Goal: Find specific page/section: Find specific page/section

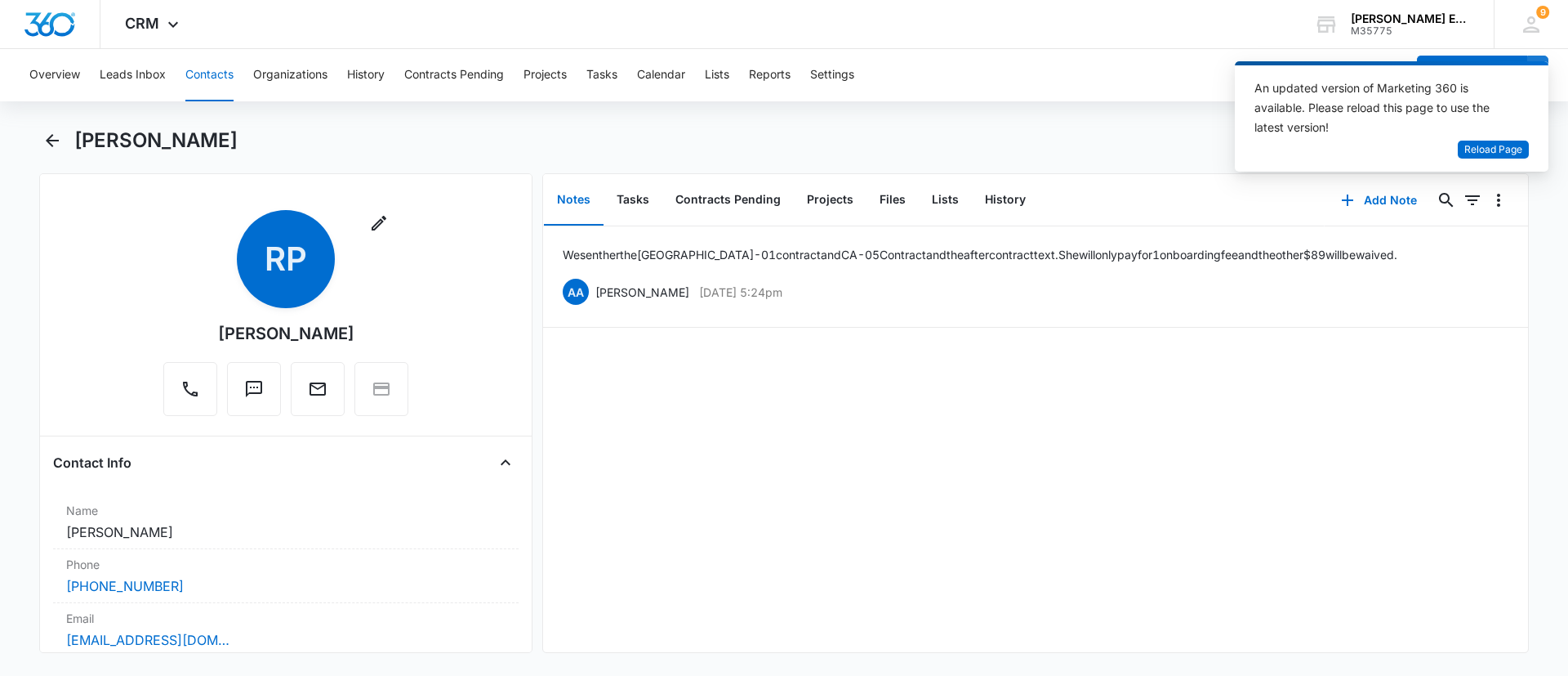
scroll to position [601, 0]
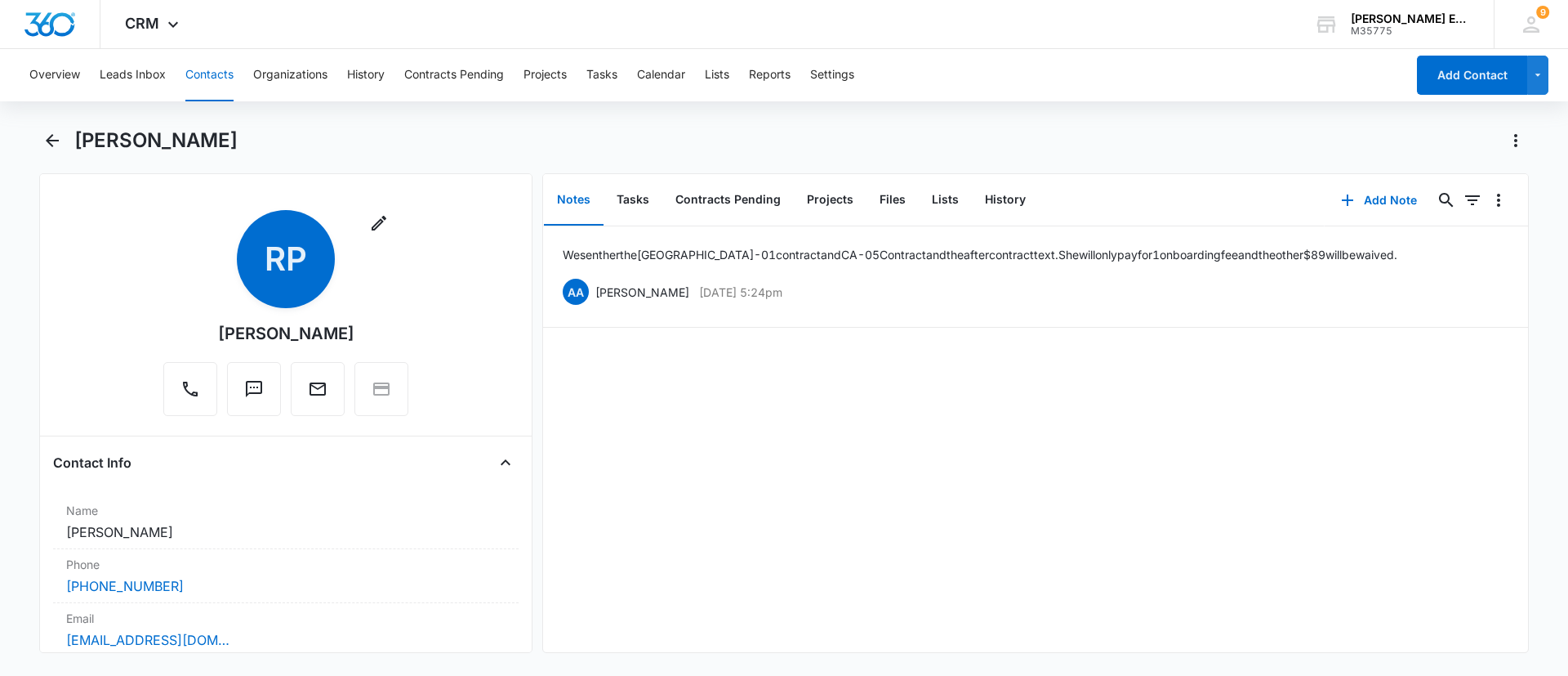
click at [220, 64] on button "Contacts" at bounding box center [209, 75] width 48 height 52
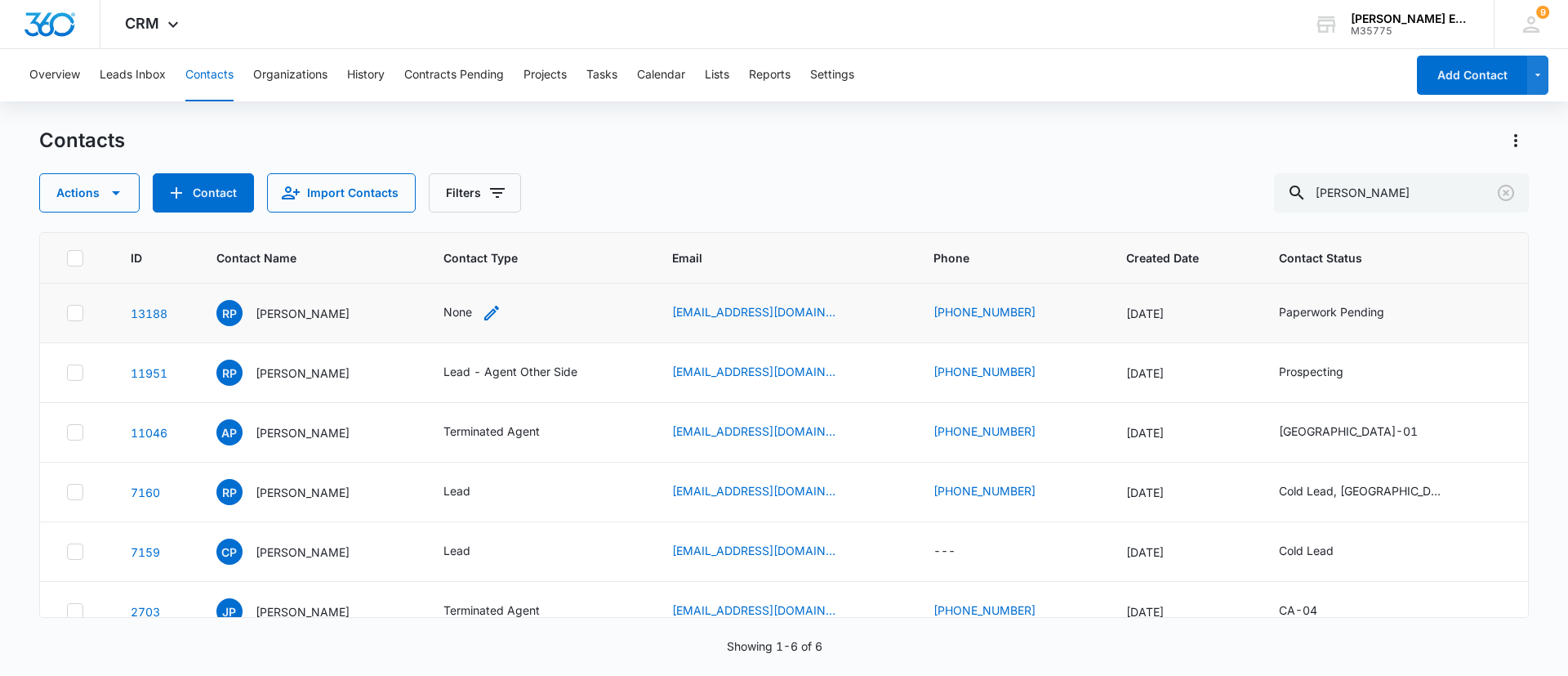
click at [502, 314] on icon "Contact Type - None - Select to Edit Field" at bounding box center [491, 312] width 19 height 19
click at [475, 213] on div at bounding box center [460, 209] width 73 height 20
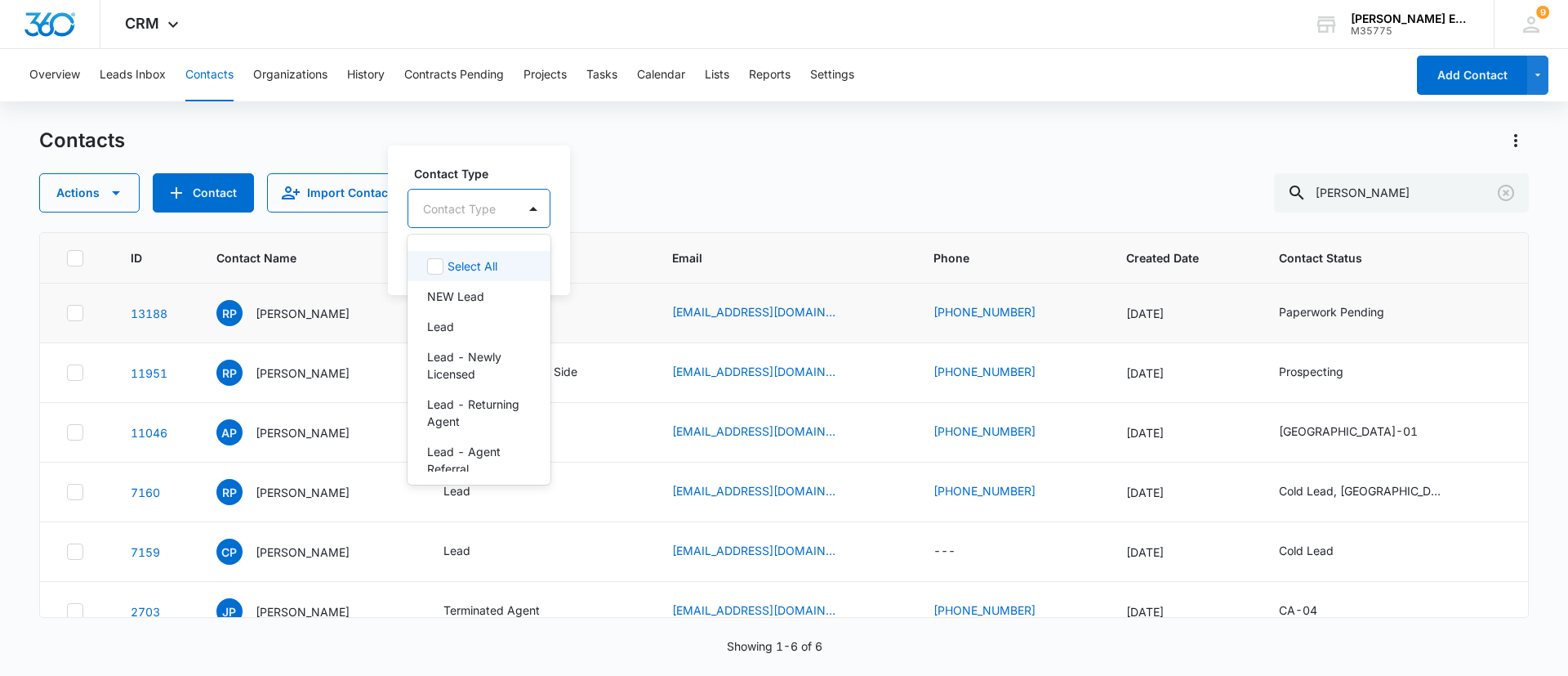
type input "["
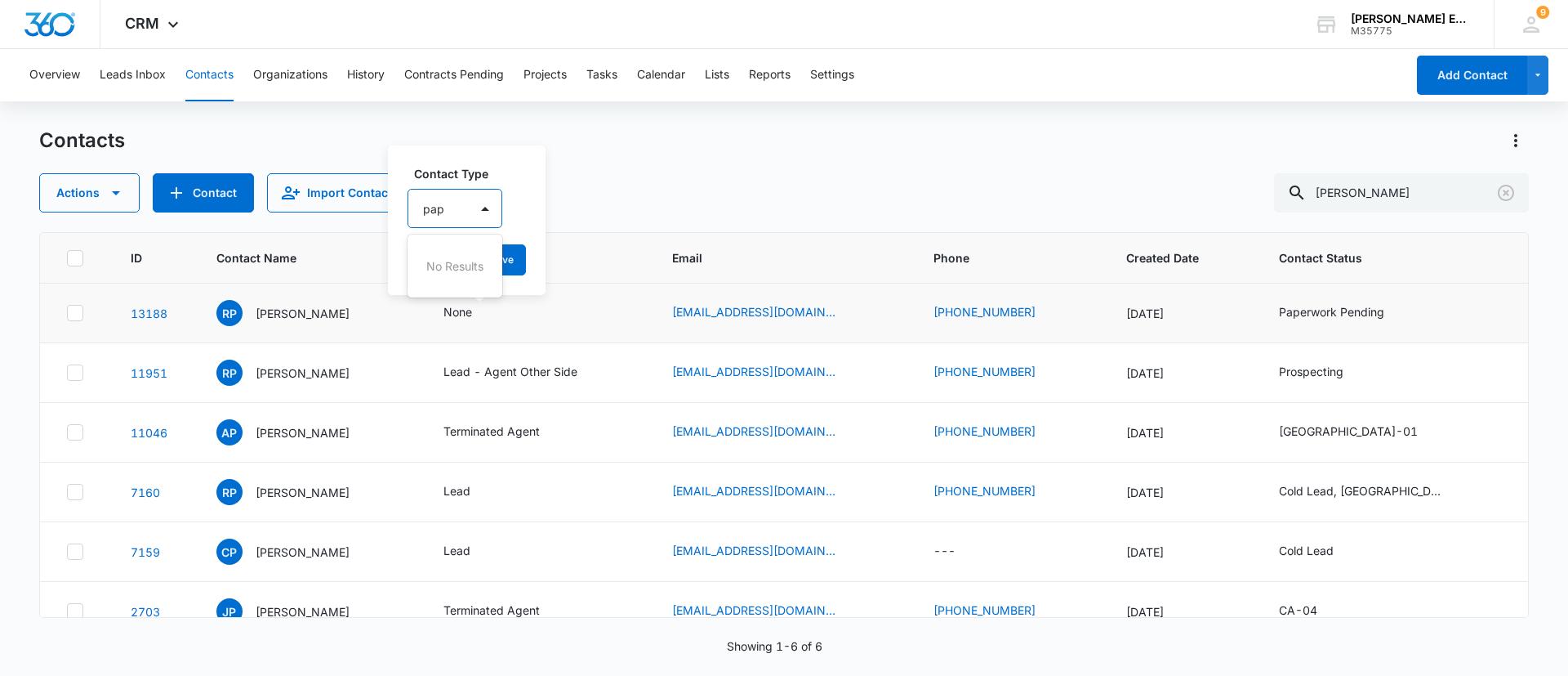
type input "pa"
click at [478, 208] on div at bounding box center [452, 208] width 88 height 39
click at [531, 205] on div at bounding box center [533, 209] width 27 height 27
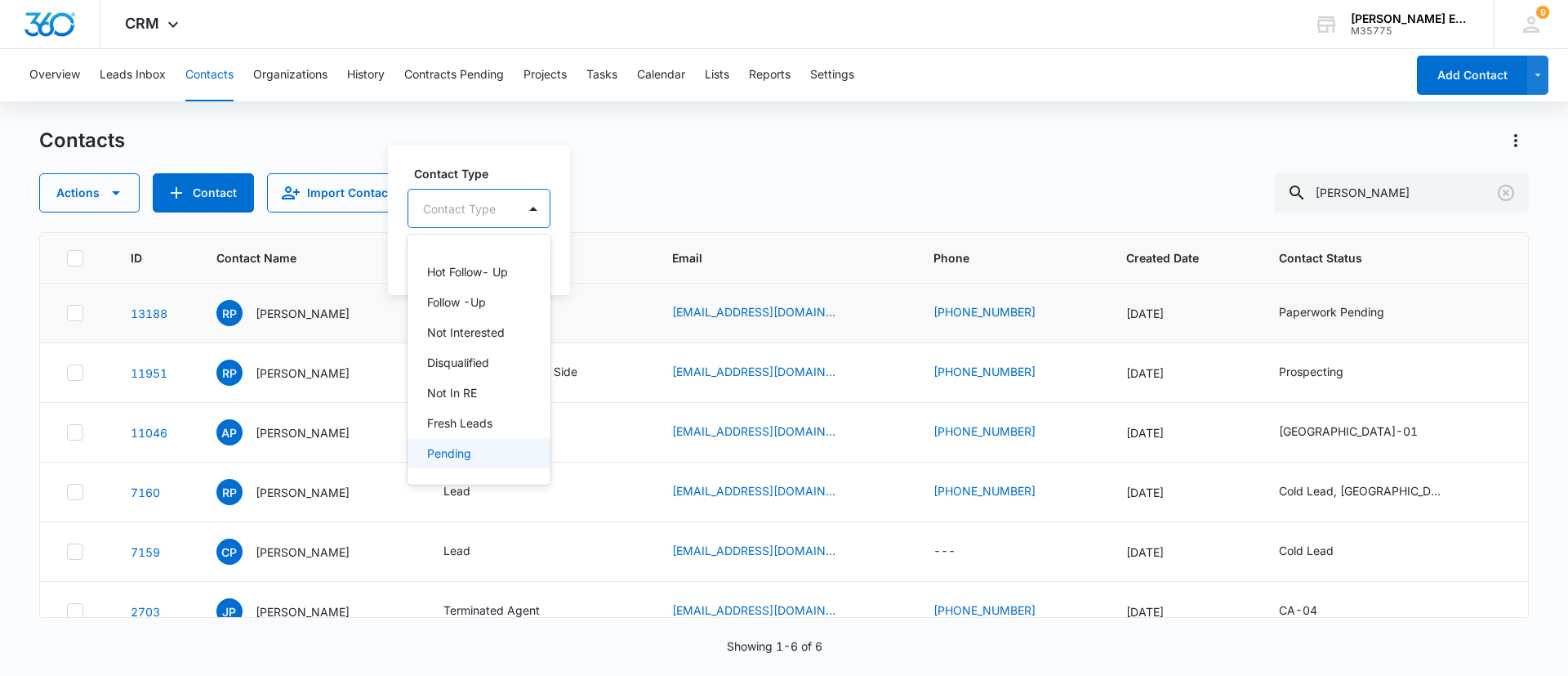
click at [465, 456] on p "Pending" at bounding box center [449, 453] width 44 height 17
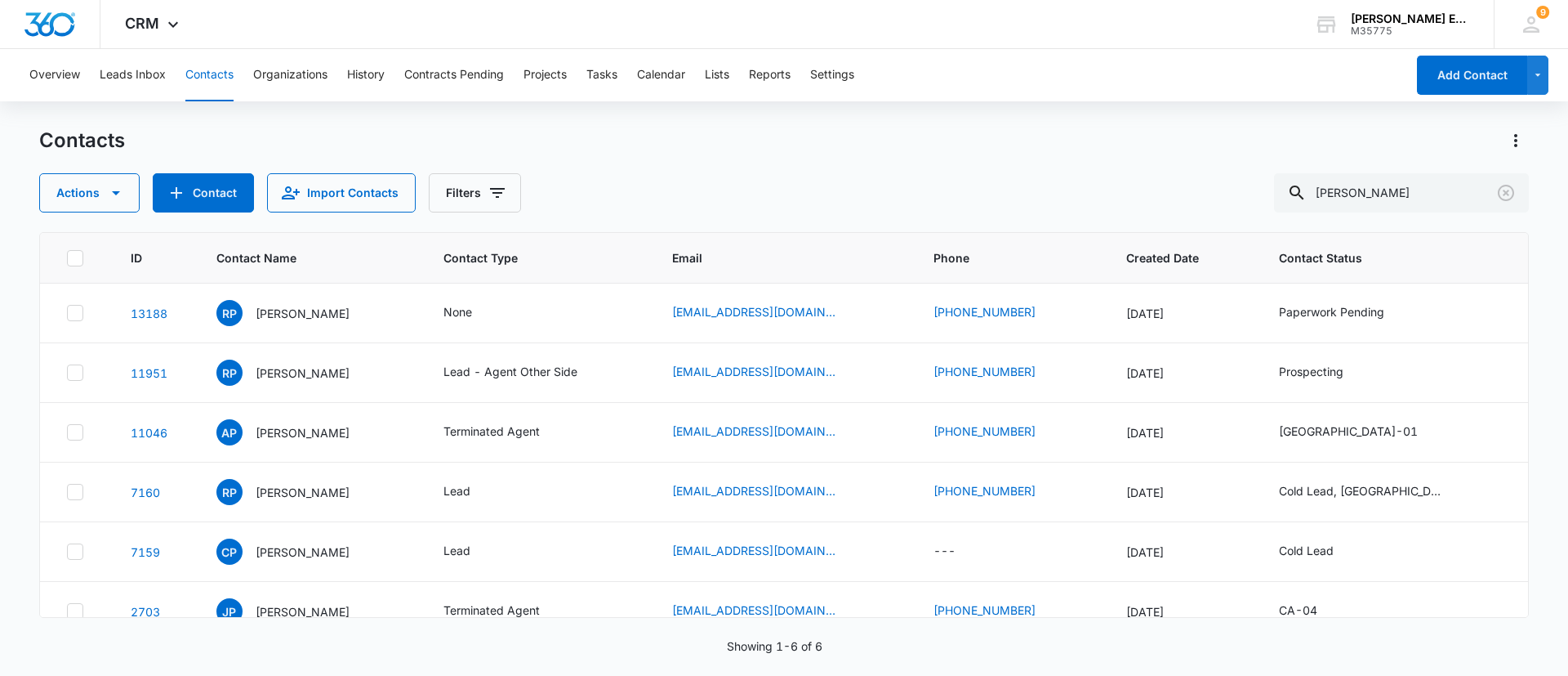
click at [725, 162] on div "Contacts Actions Contact Import Contacts Filters patton" at bounding box center [784, 169] width 1489 height 85
drag, startPoint x: 1413, startPoint y: 171, endPoint x: 1359, endPoint y: 171, distance: 54.0
click at [1359, 171] on div "Contacts Actions Contact Import Contacts Filters patton" at bounding box center [784, 169] width 1489 height 85
drag, startPoint x: 1392, startPoint y: 195, endPoint x: 1285, endPoint y: 181, distance: 107.9
click at [1275, 194] on div "Actions Contact Import Contacts Filters patton" at bounding box center [784, 192] width 1489 height 39
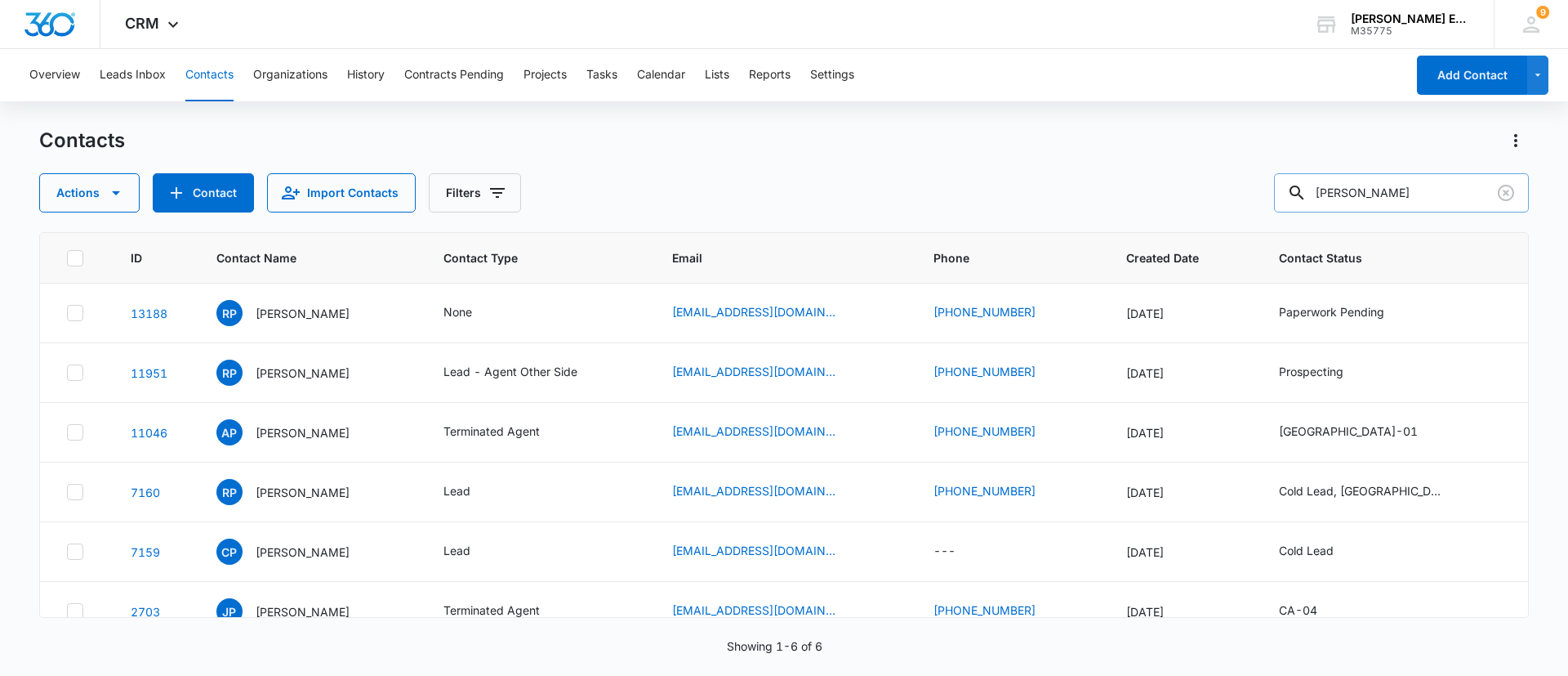
paste input "David Stei"
type input "David Stein"
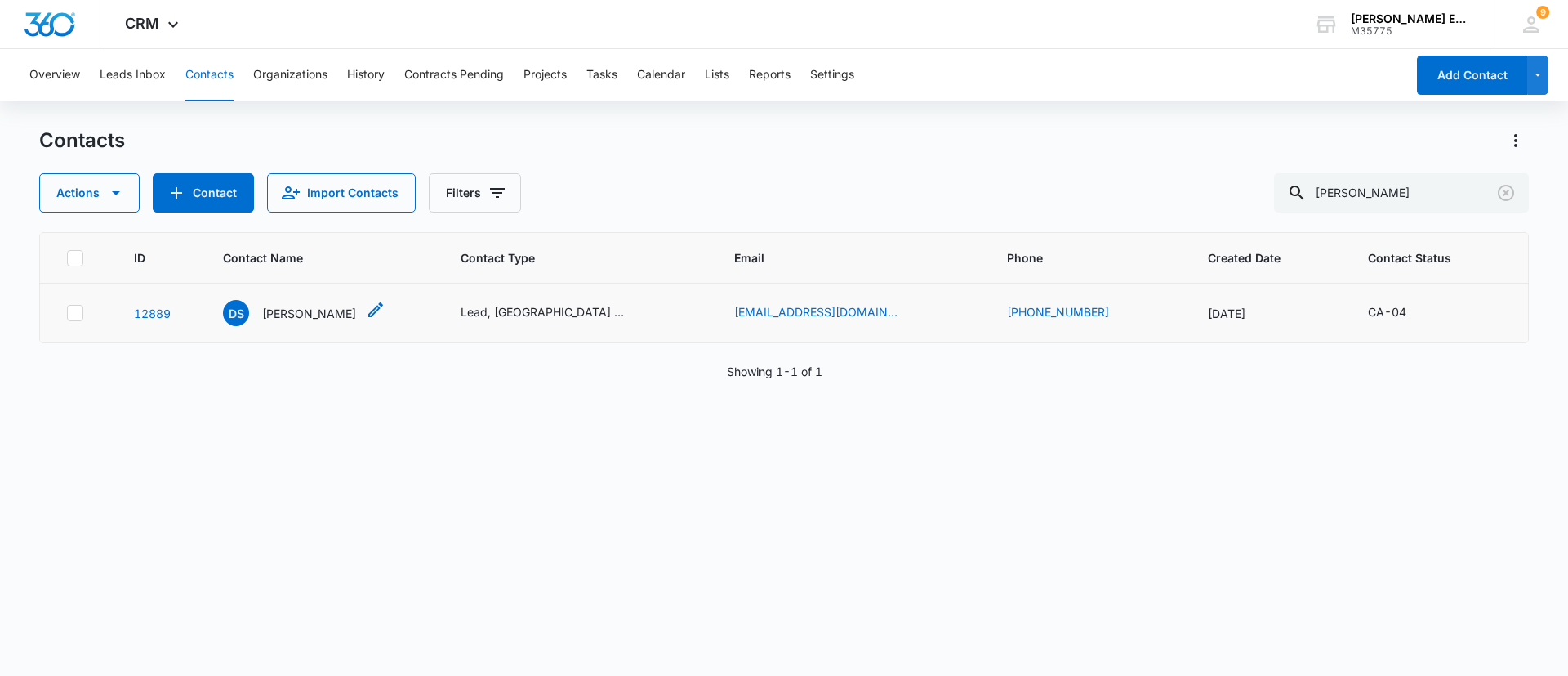
click at [304, 311] on p "David Stein" at bounding box center [309, 313] width 94 height 17
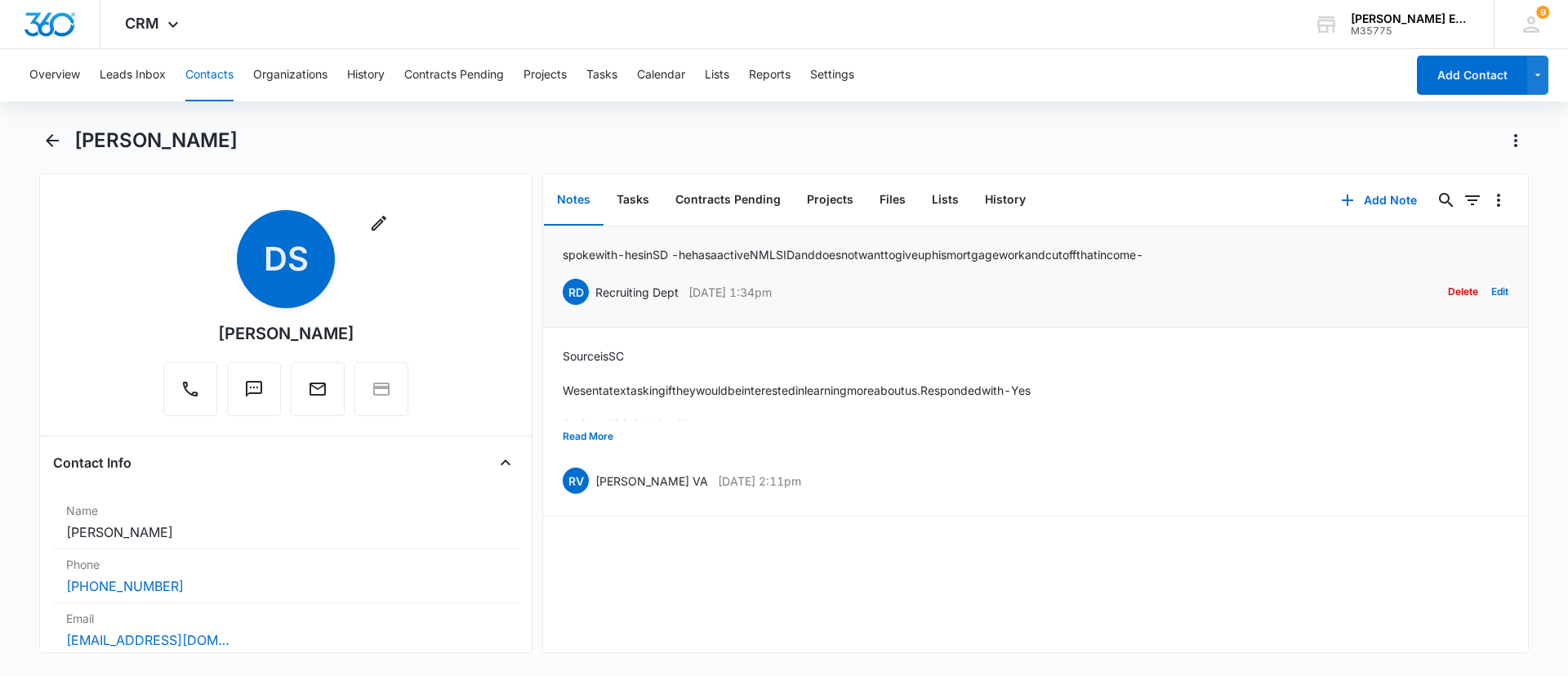
click at [1099, 252] on p "spoke with - hes in SD - he has a active NMLS ID and does not want to give up h…" at bounding box center [853, 254] width 581 height 17
click at [716, 258] on p "spoke with - hes in SD - he has a active NMLS ID and does not want to give up h…" at bounding box center [853, 254] width 581 height 17
click at [228, 72] on button "Contacts" at bounding box center [209, 75] width 48 height 52
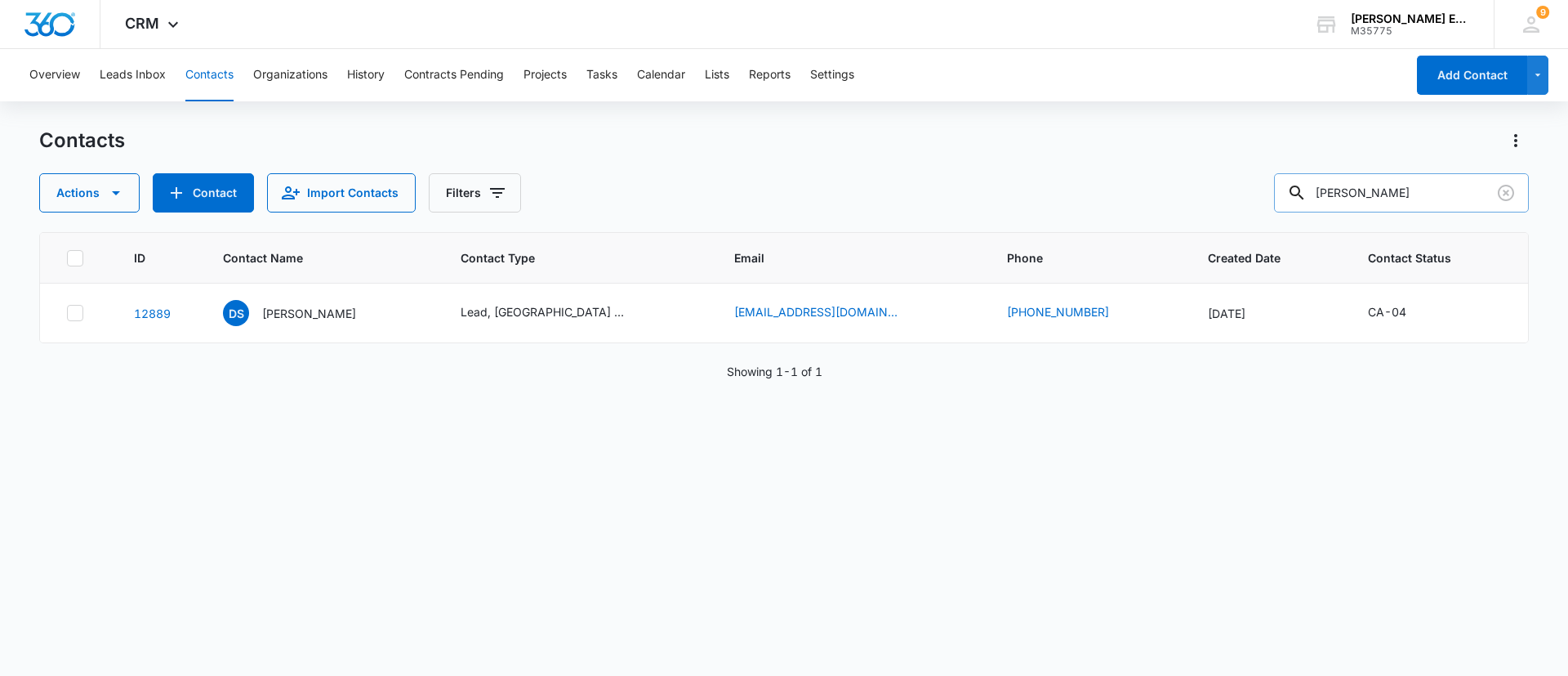
drag, startPoint x: 1417, startPoint y: 193, endPoint x: 1313, endPoint y: 193, distance: 104.0
click at [1313, 193] on div "David Stein" at bounding box center [1402, 192] width 255 height 39
paste input "Roschuni"
type input "Roschuni"
click at [315, 317] on p "Franette Roschuni" at bounding box center [309, 313] width 94 height 17
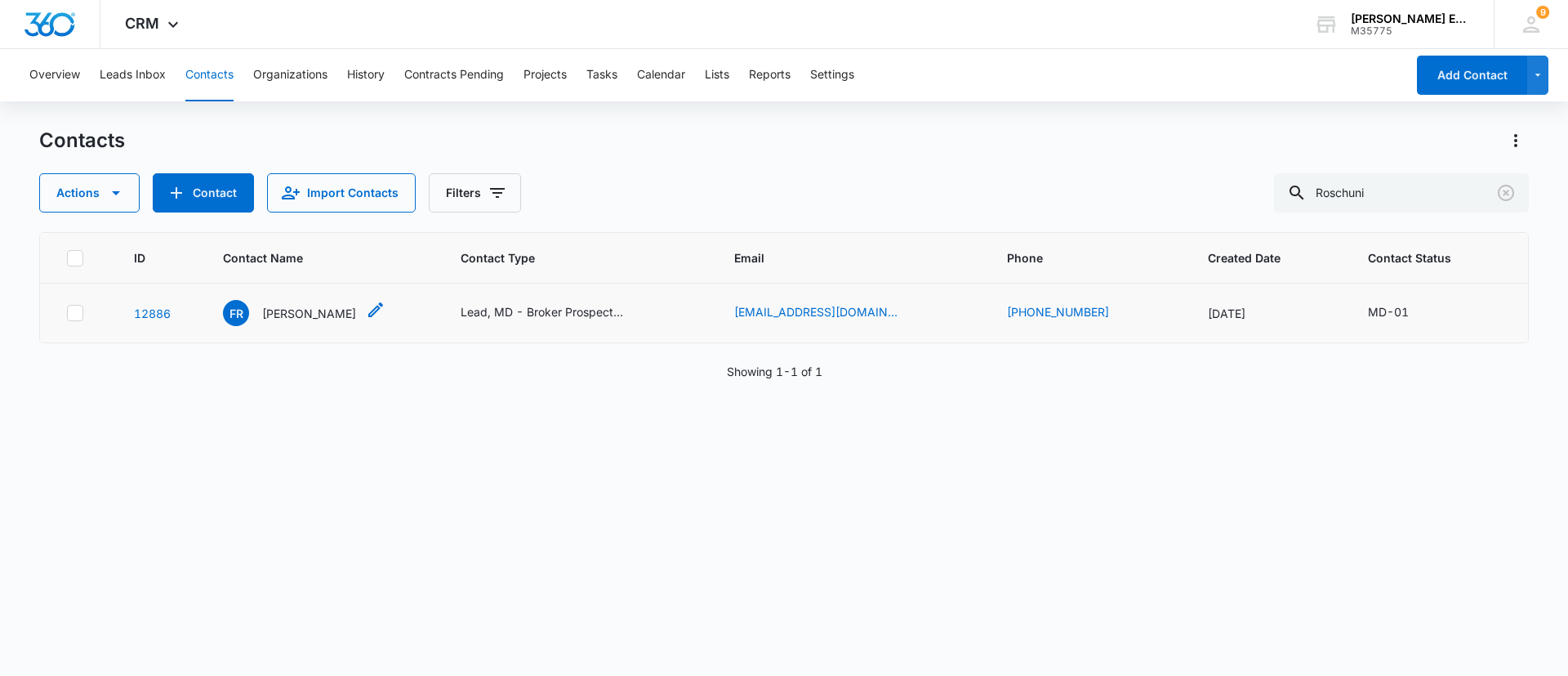
click at [315, 317] on p "Franette Roschuni" at bounding box center [309, 313] width 94 height 17
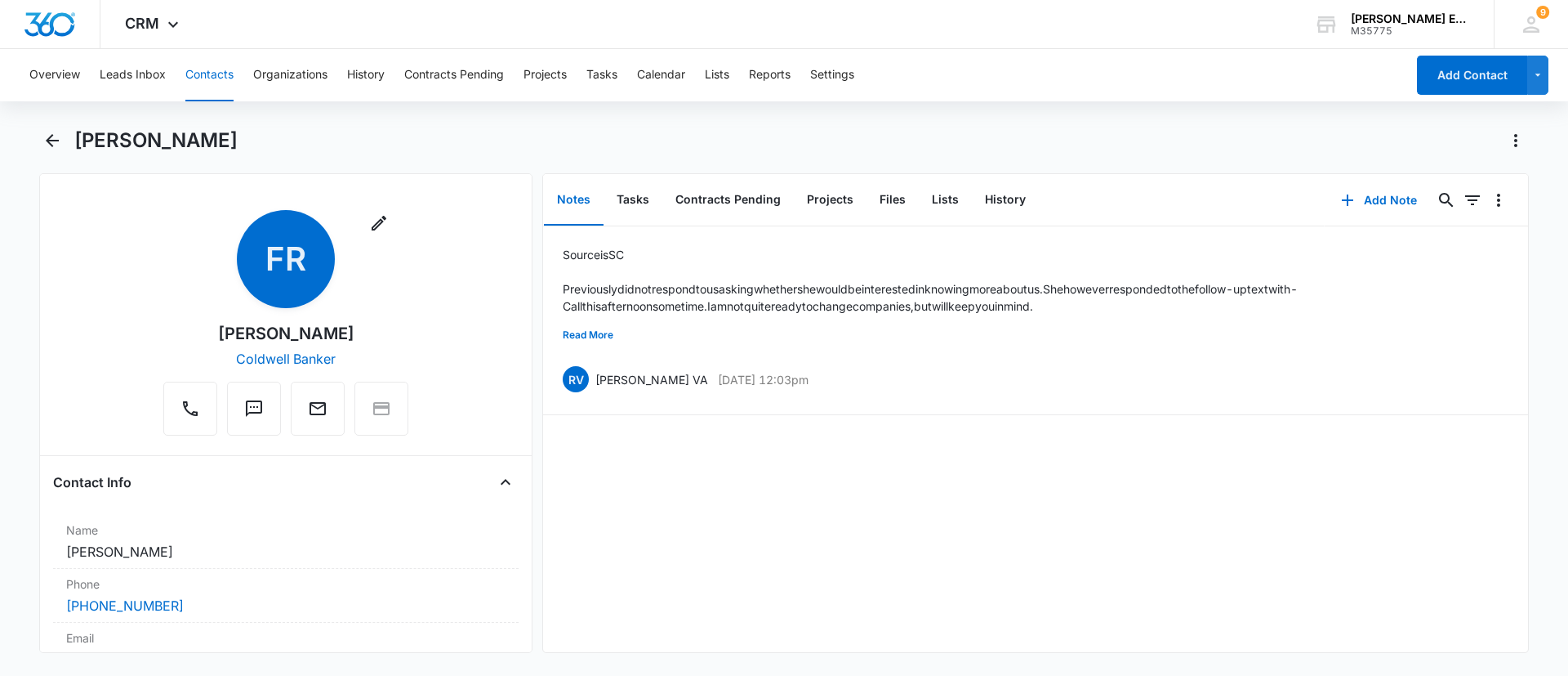
drag, startPoint x: 358, startPoint y: 333, endPoint x: 183, endPoint y: 339, distance: 175.1
click at [136, 357] on div "Remove FR Franette Roschuni Coldwell Banker" at bounding box center [285, 327] width 465 height 232
drag, startPoint x: 203, startPoint y: 333, endPoint x: 360, endPoint y: 340, distance: 157.2
click at [360, 340] on div "Remove FR Franette Roschuni Coldwell Banker" at bounding box center [286, 323] width 245 height 226
copy div "Franette Roschuni"
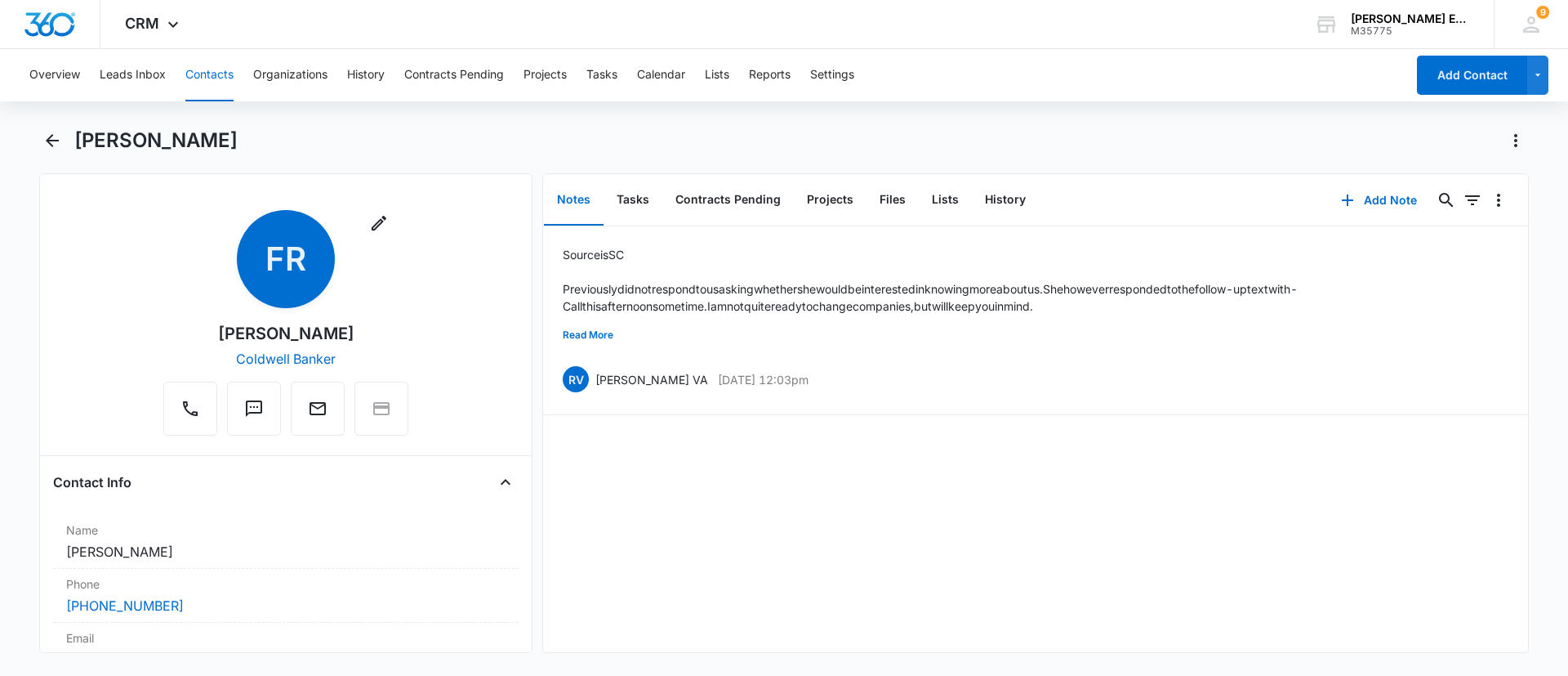
click at [210, 75] on button "Contacts" at bounding box center [209, 75] width 48 height 52
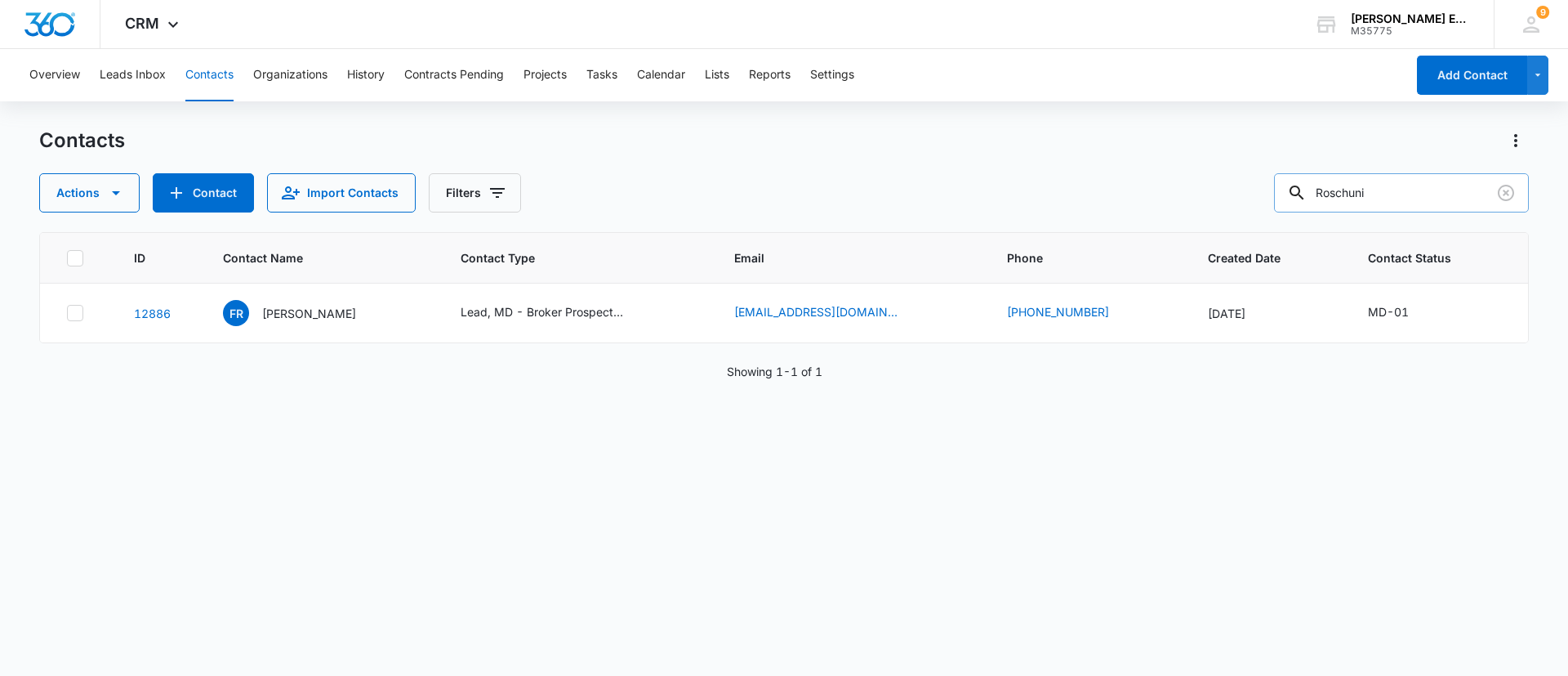
drag, startPoint x: 1390, startPoint y: 198, endPoint x: 1315, endPoint y: 192, distance: 75.2
click at [1315, 192] on div "Roschuni" at bounding box center [1402, 192] width 255 height 39
paste input "Julie Lalande"
type input "Julie Lalande"
click at [288, 312] on p "Julie Lalande" at bounding box center [311, 313] width 94 height 17
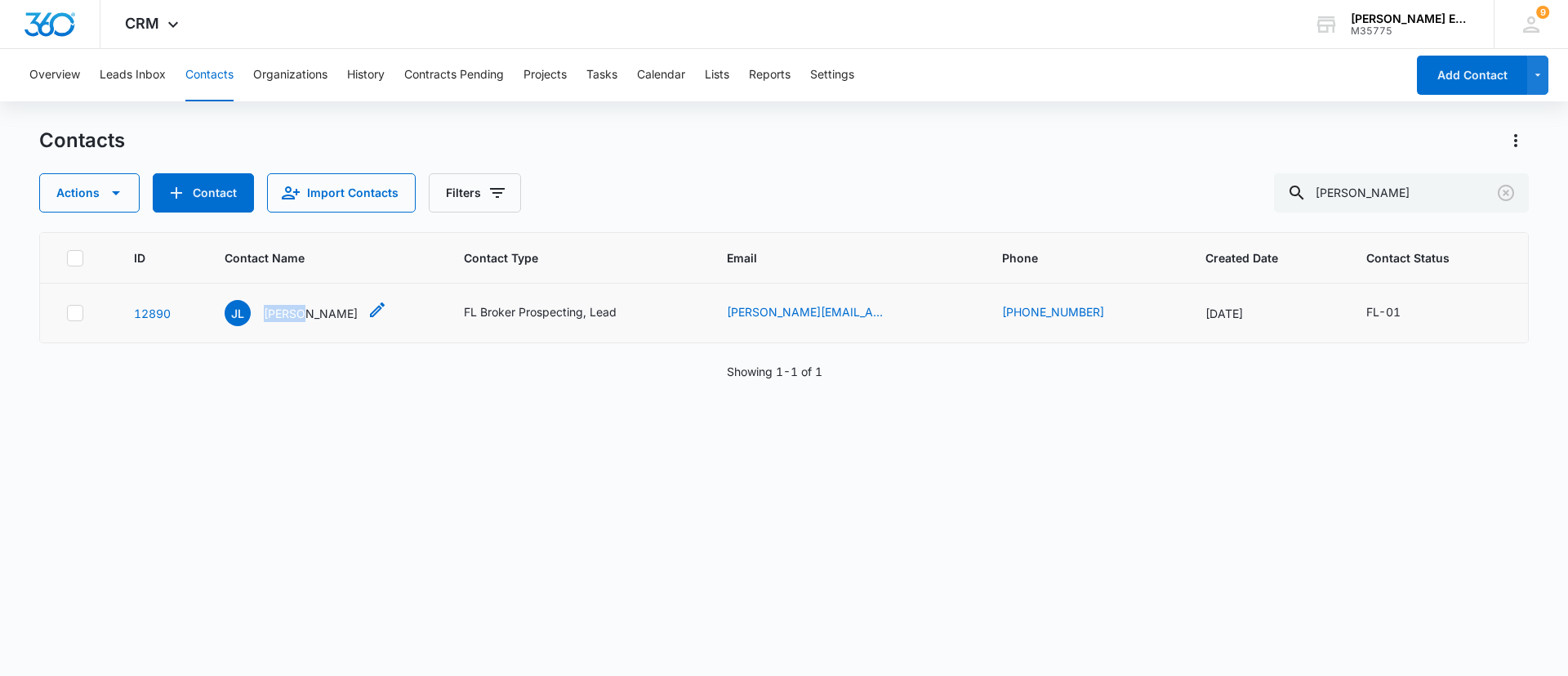
click at [288, 312] on p "Julie Lalande" at bounding box center [311, 313] width 94 height 17
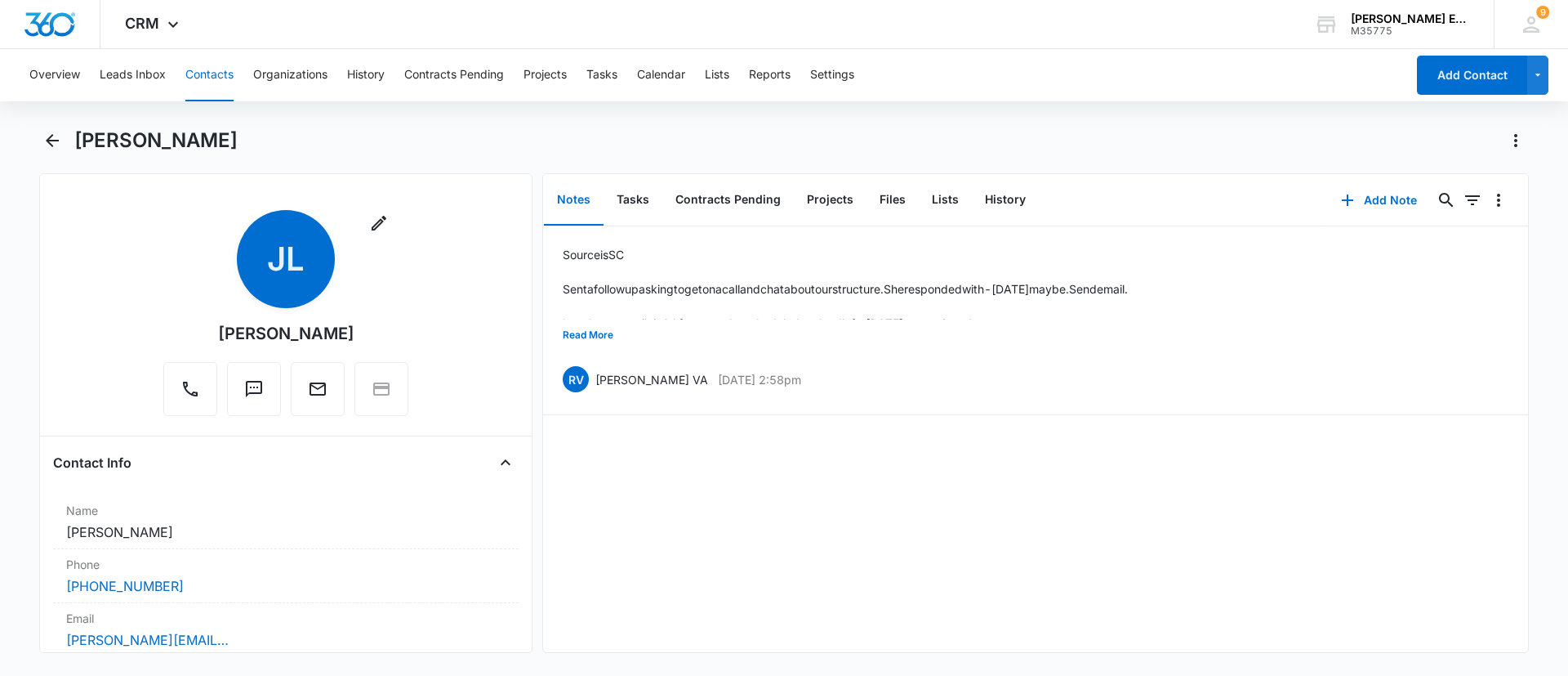
click at [217, 76] on button "Contacts" at bounding box center [209, 75] width 48 height 52
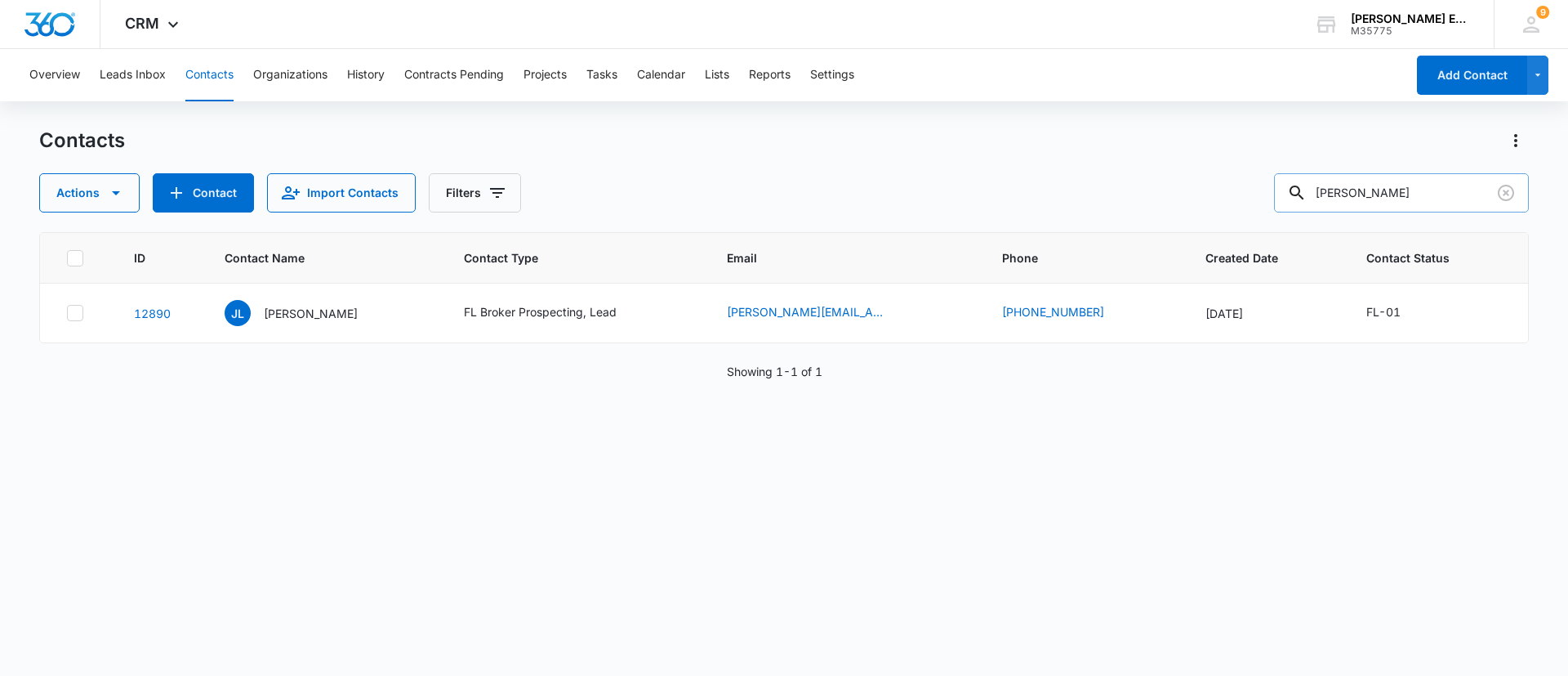
drag, startPoint x: 1428, startPoint y: 189, endPoint x: 1310, endPoint y: 188, distance: 118.0
click at [1310, 188] on div "Julie Lalande" at bounding box center [1402, 192] width 255 height 39
paste input "Ron Platt Pa"
type input "Ron Platt Pa"
click at [295, 312] on p "Ron Platt Pa" at bounding box center [316, 313] width 111 height 17
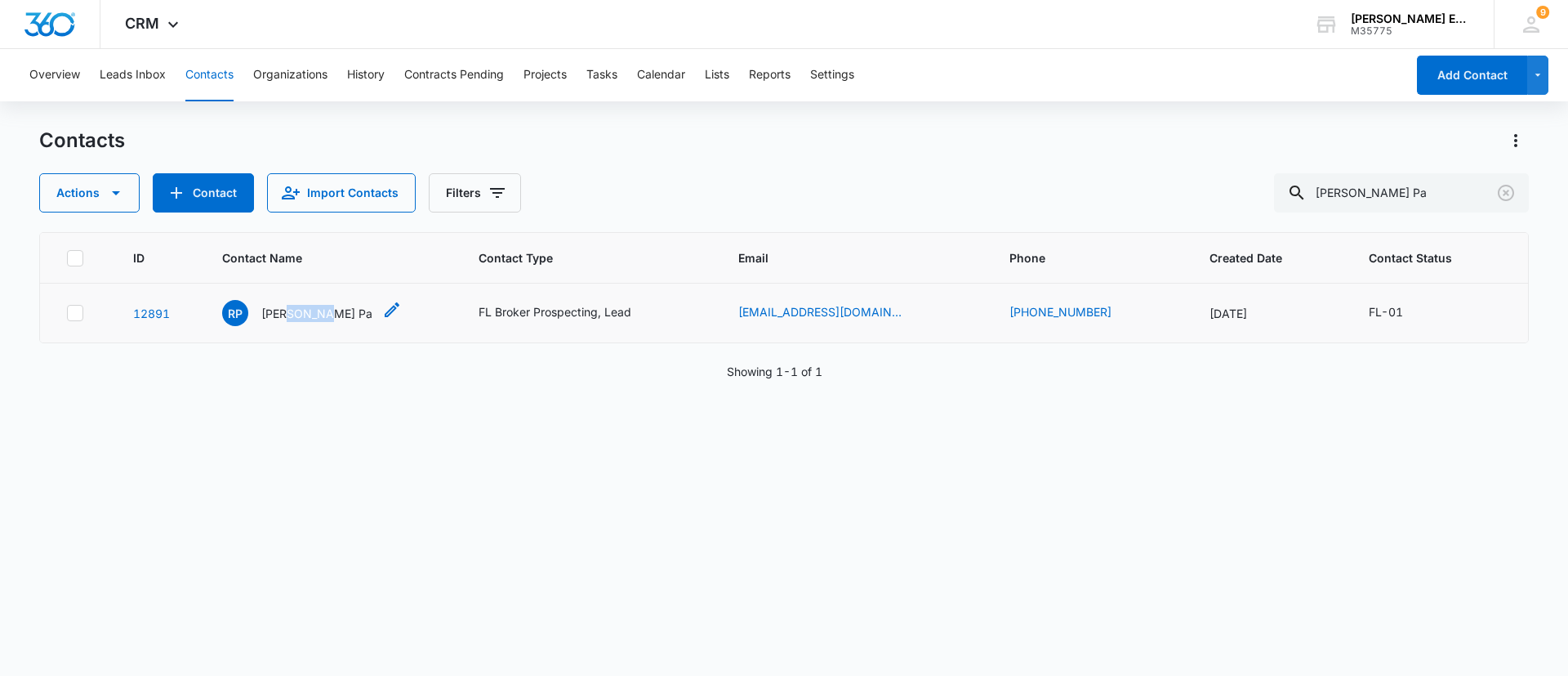
click at [295, 312] on p "Ron Platt Pa" at bounding box center [316, 313] width 111 height 17
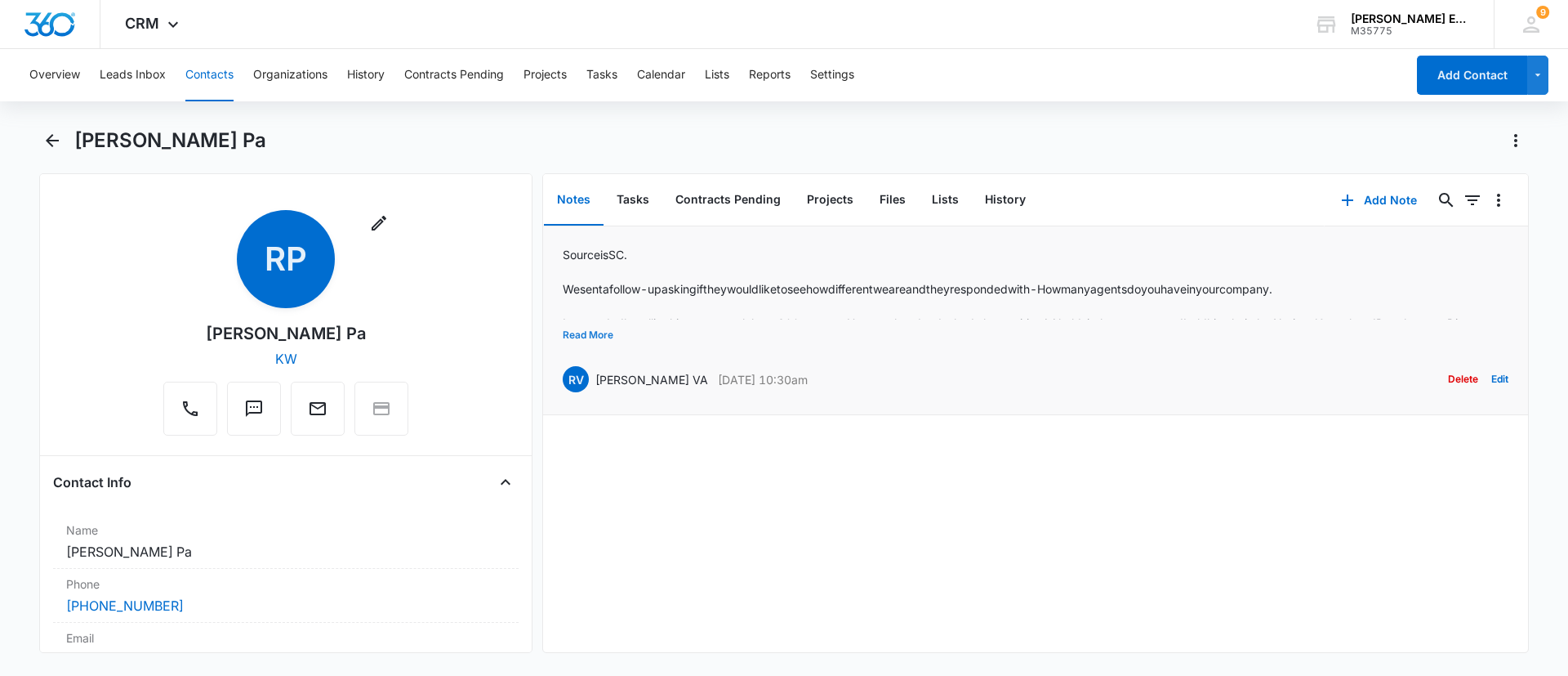
click at [586, 333] on button "Read More" at bounding box center [588, 335] width 50 height 31
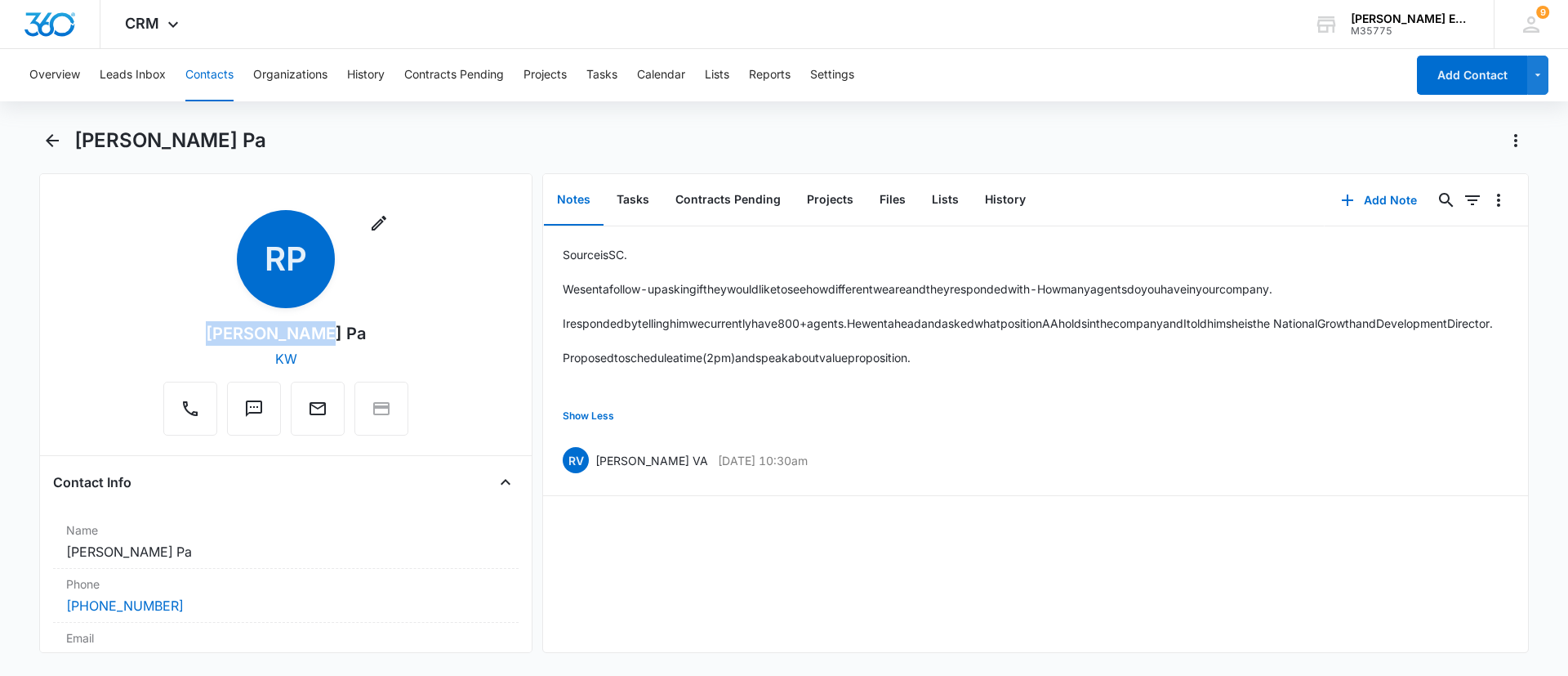
drag, startPoint x: 332, startPoint y: 332, endPoint x: 198, endPoint y: 333, distance: 134.0
click at [198, 333] on div "Remove RP Ron Platt Pa KW" at bounding box center [286, 323] width 245 height 226
copy div "Ron Platt Pa"
click at [224, 70] on button "Contacts" at bounding box center [209, 75] width 48 height 52
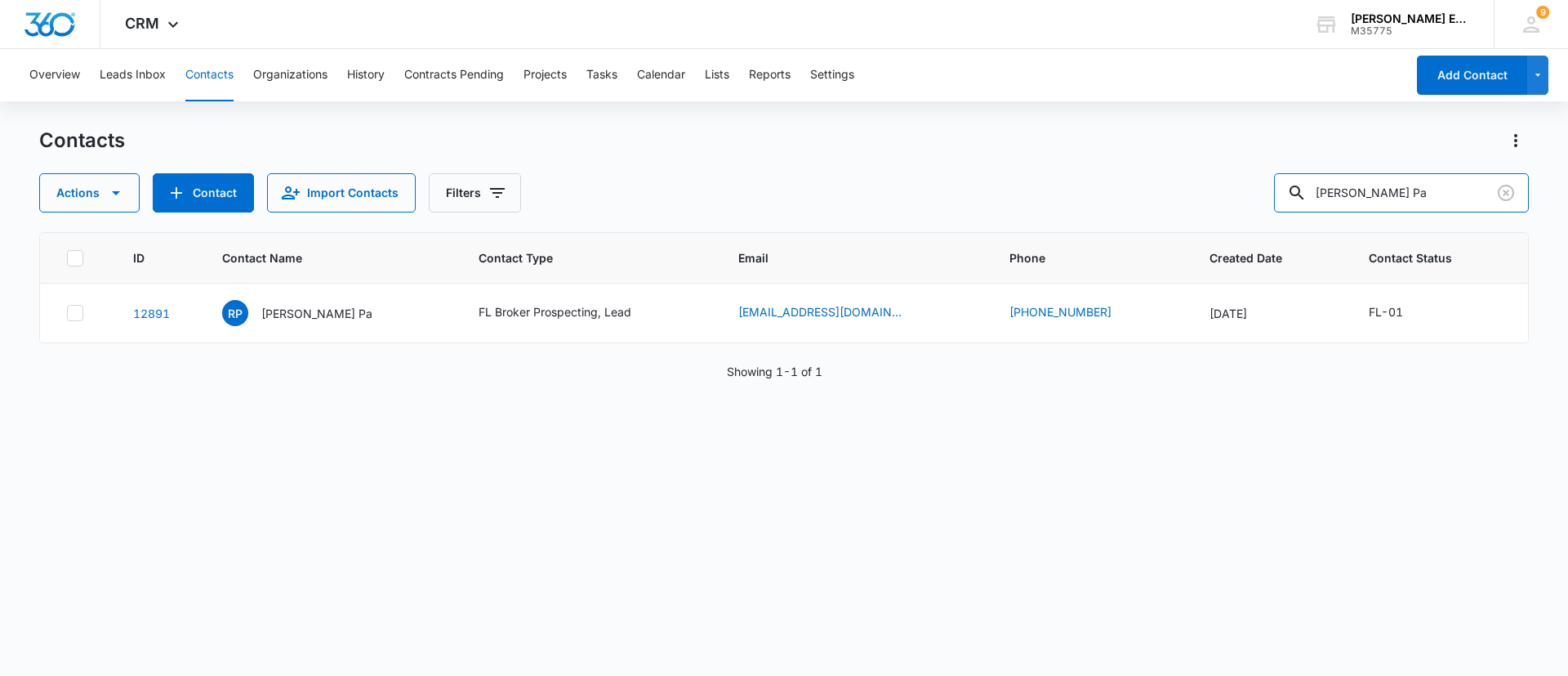
drag, startPoint x: 1447, startPoint y: 196, endPoint x: 1267, endPoint y: 199, distance: 180.0
click at [1243, 199] on div "Actions Contact Import Contacts Filters Ron Platt Pa" at bounding box center [784, 192] width 1489 height 39
paste input "Paula Porter"
type input "Paula Porter"
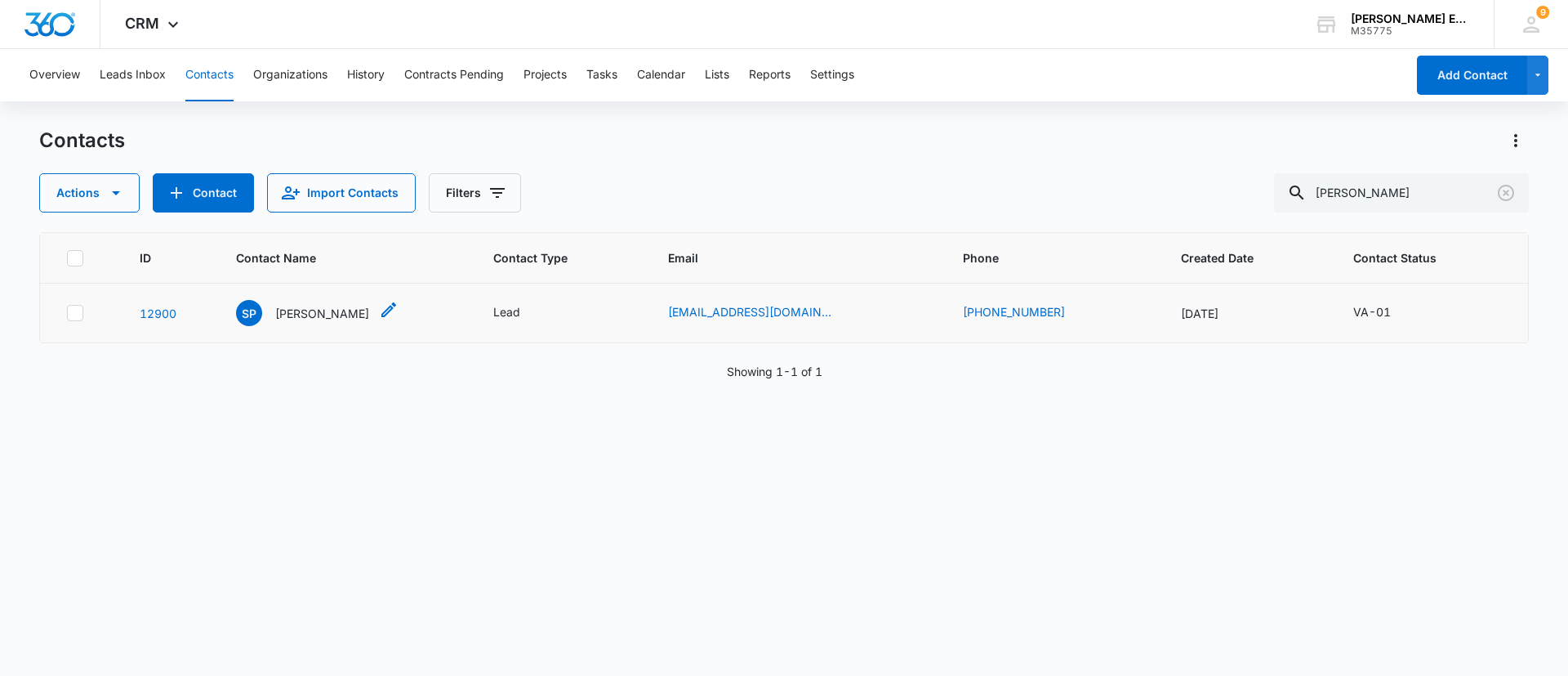
click at [341, 309] on p "Sylvia Paula Porter" at bounding box center [322, 313] width 94 height 17
